Goal: Task Accomplishment & Management: Use online tool/utility

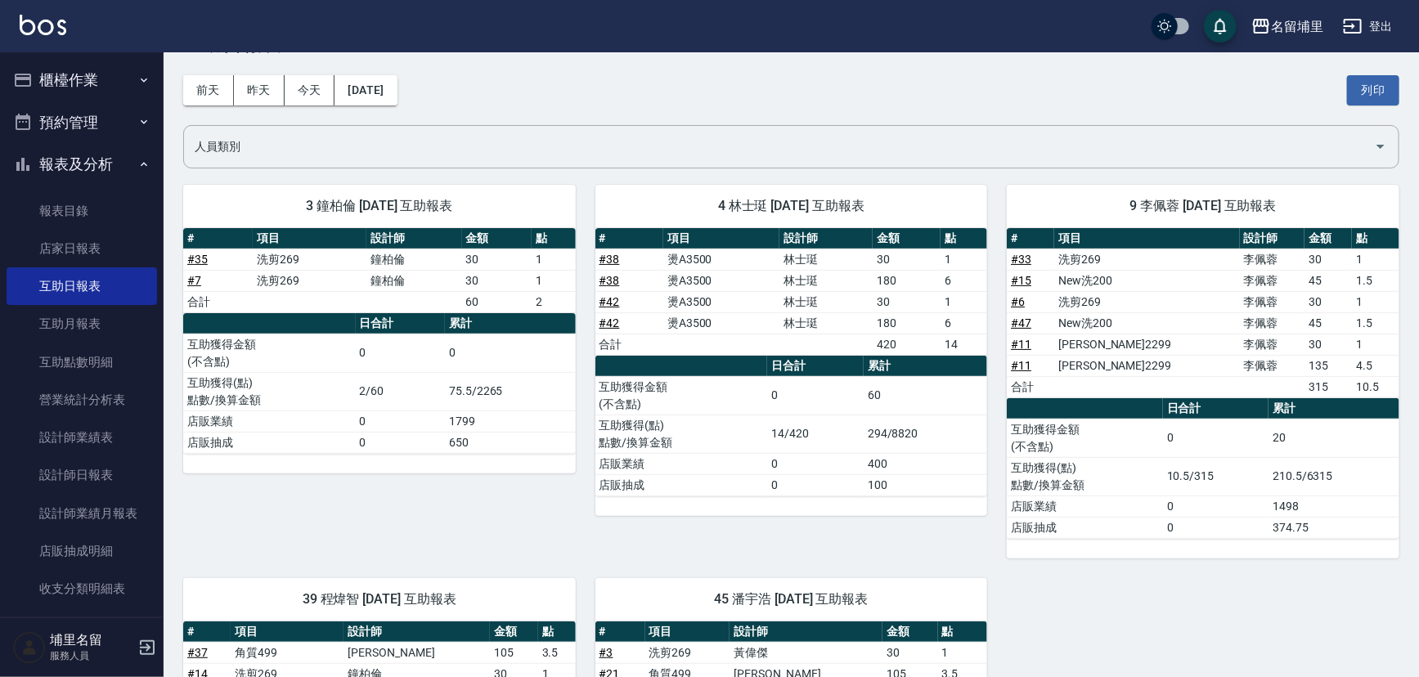
scroll to position [17, 0]
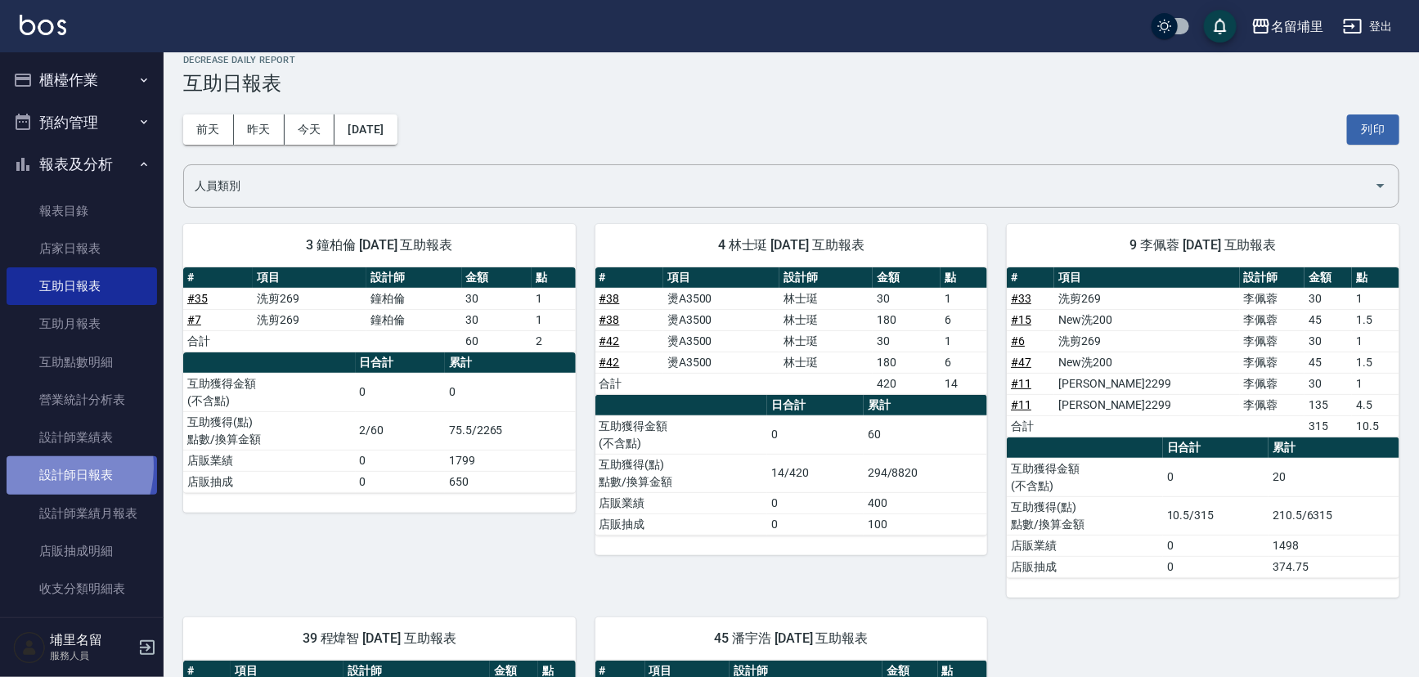
click at [44, 466] on link "設計師日報表" at bounding box center [82, 475] width 150 height 38
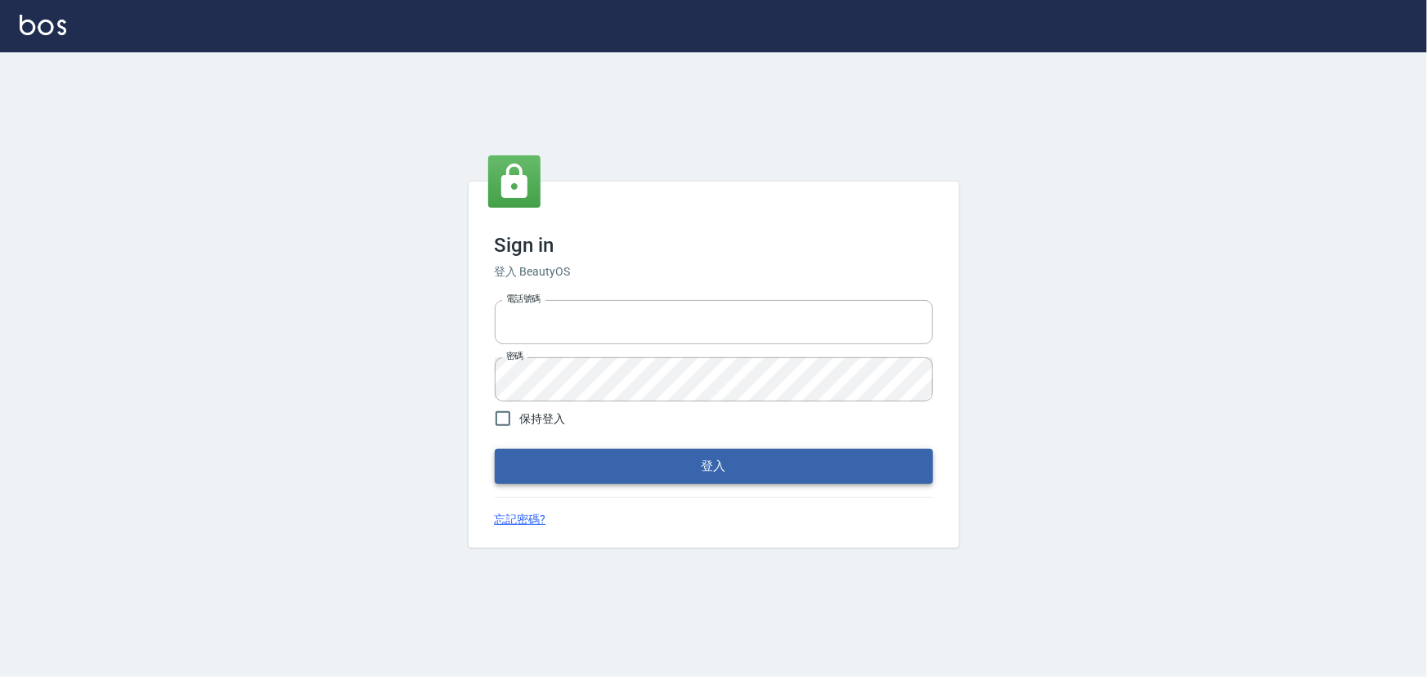
type input "2988528"
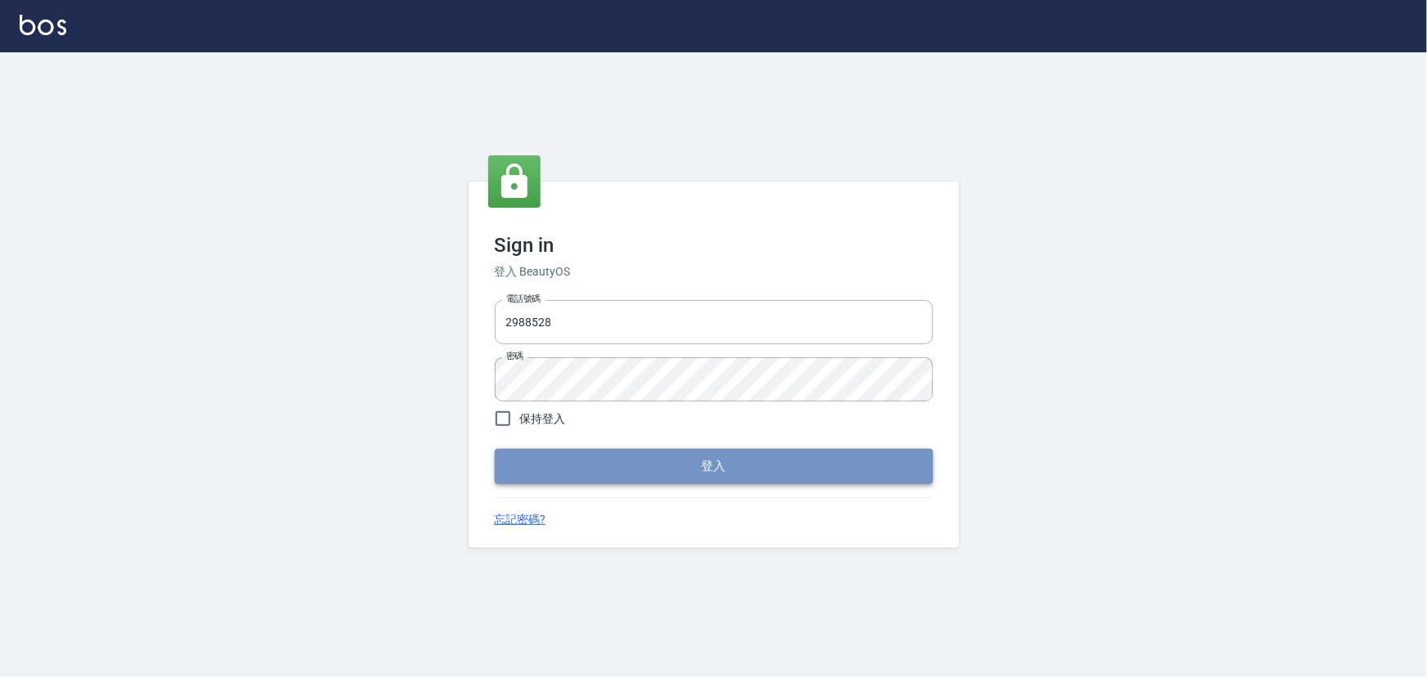
click at [616, 473] on button "登入" at bounding box center [714, 466] width 438 height 34
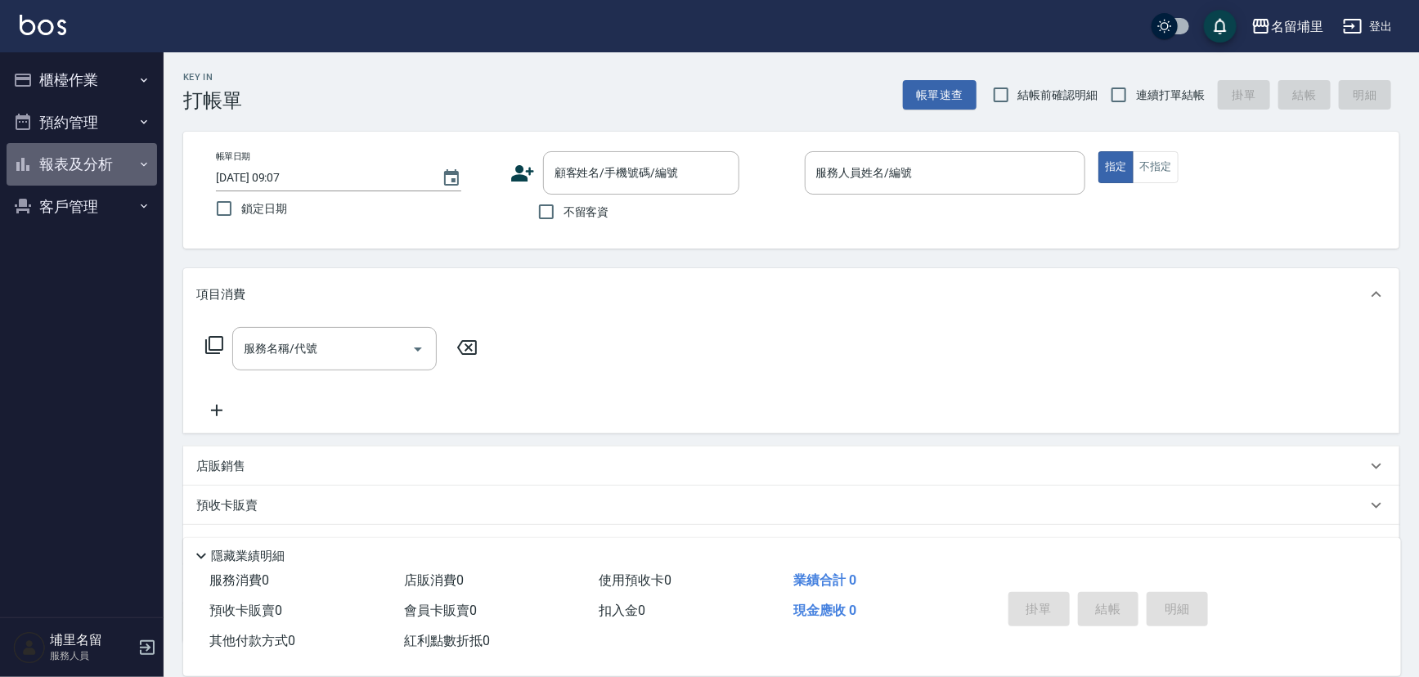
click at [83, 155] on button "報表及分析" at bounding box center [82, 164] width 150 height 43
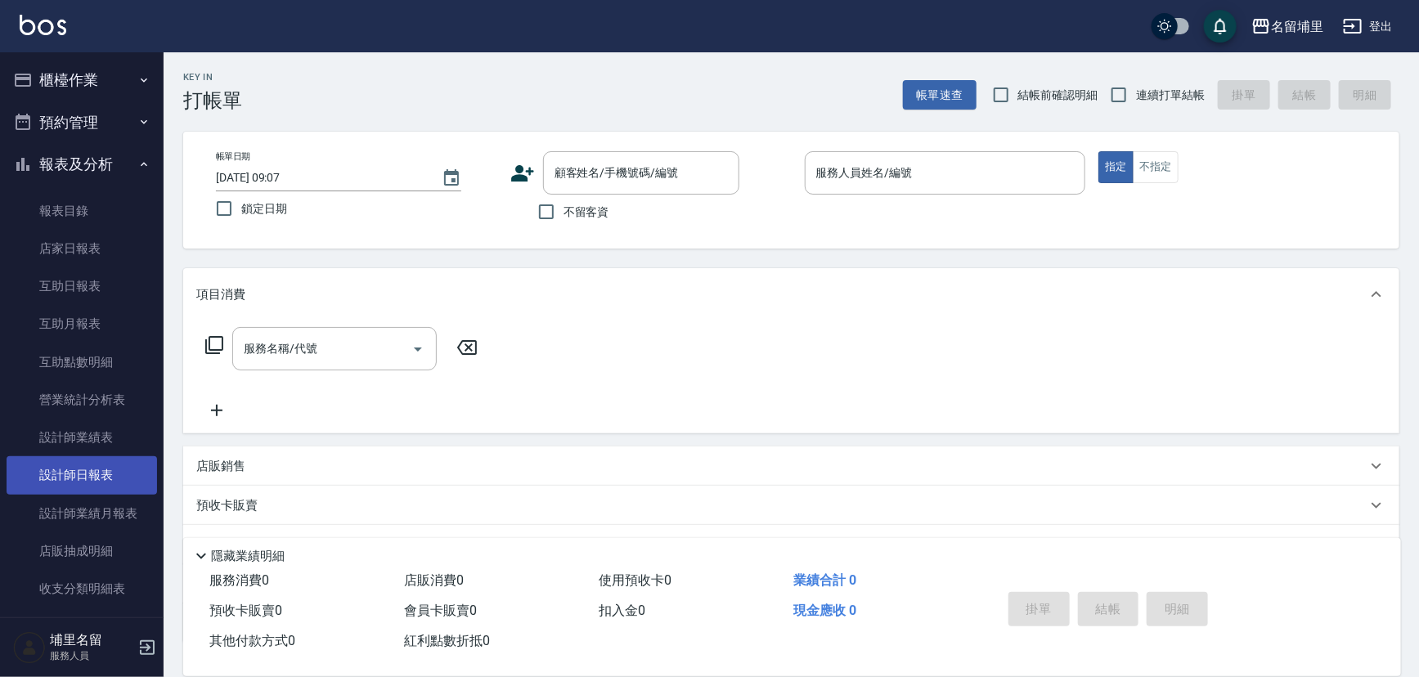
click at [49, 459] on link "設計師日報表" at bounding box center [82, 475] width 150 height 38
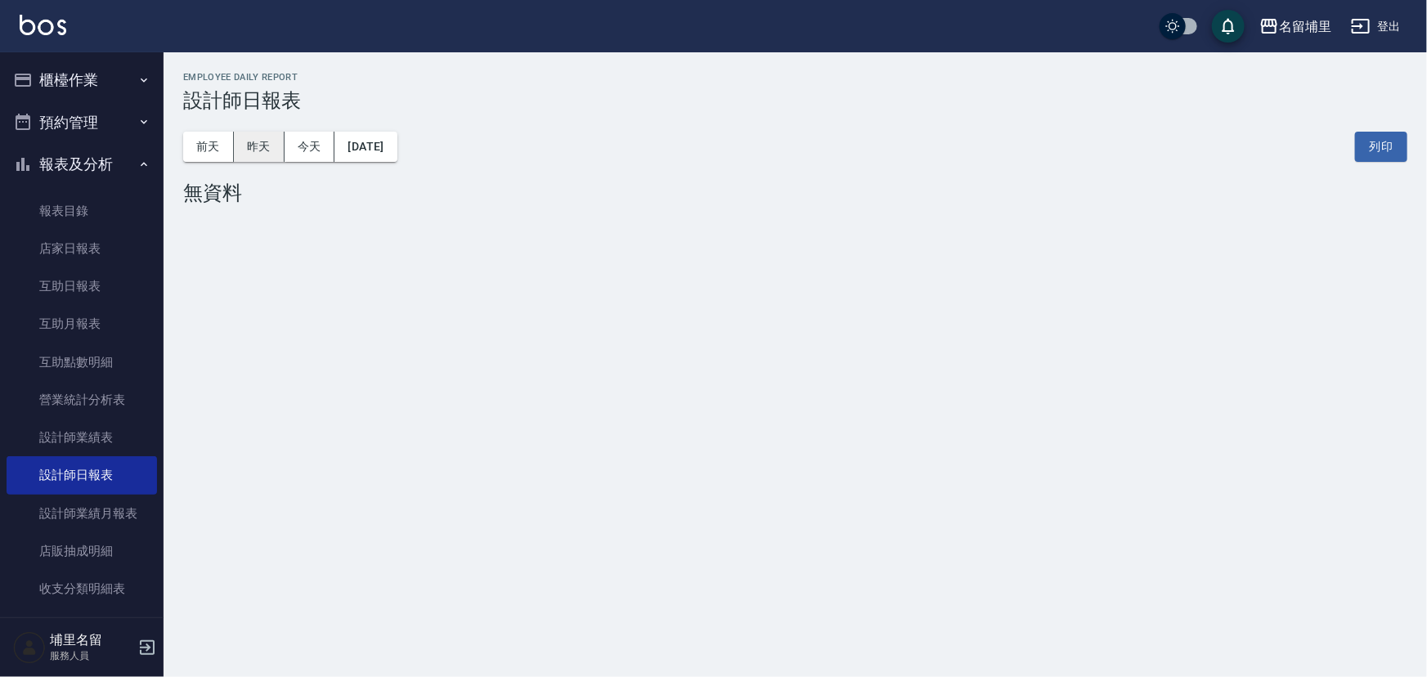
click at [236, 146] on button "昨天" at bounding box center [259, 147] width 51 height 30
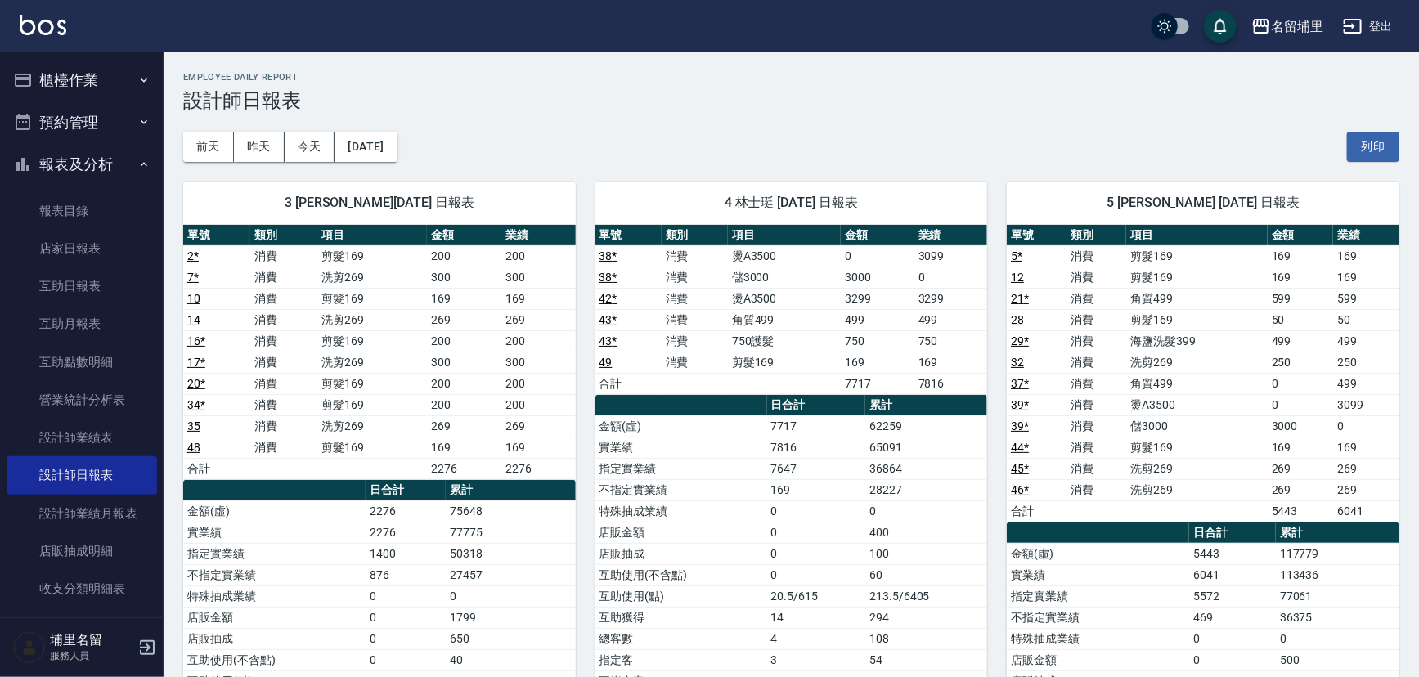
scroll to position [297, 0]
